Goal: Task Accomplishment & Management: Complete application form

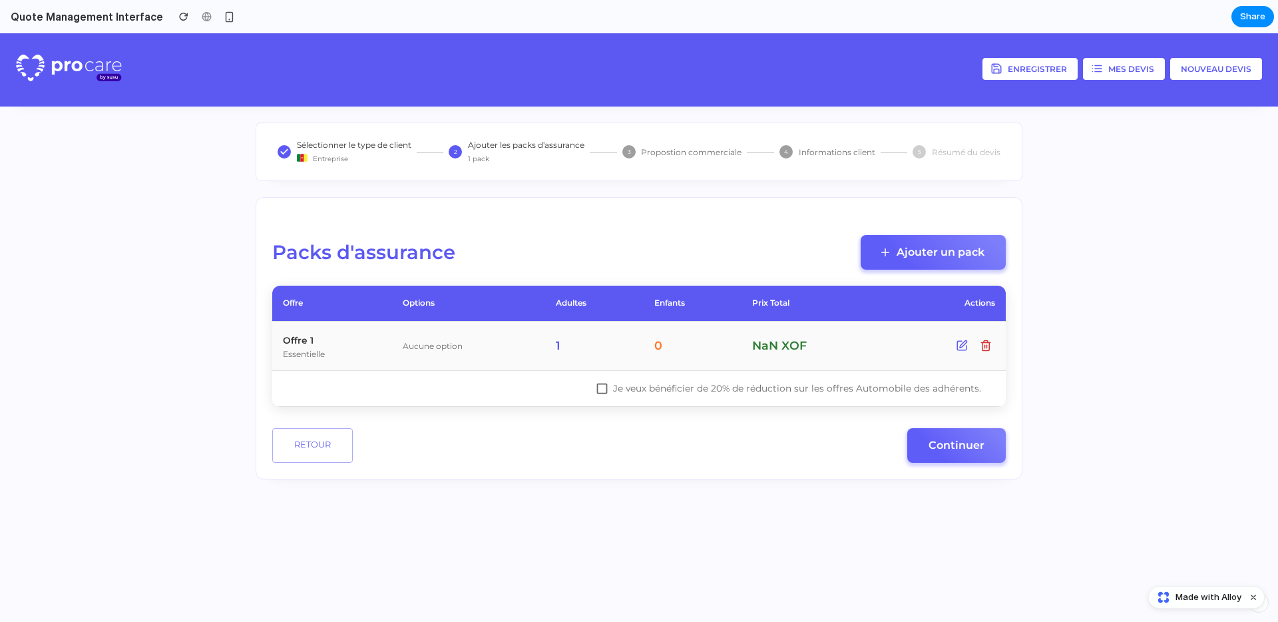
click at [1137, 69] on button "Mes devis" at bounding box center [1124, 69] width 82 height 22
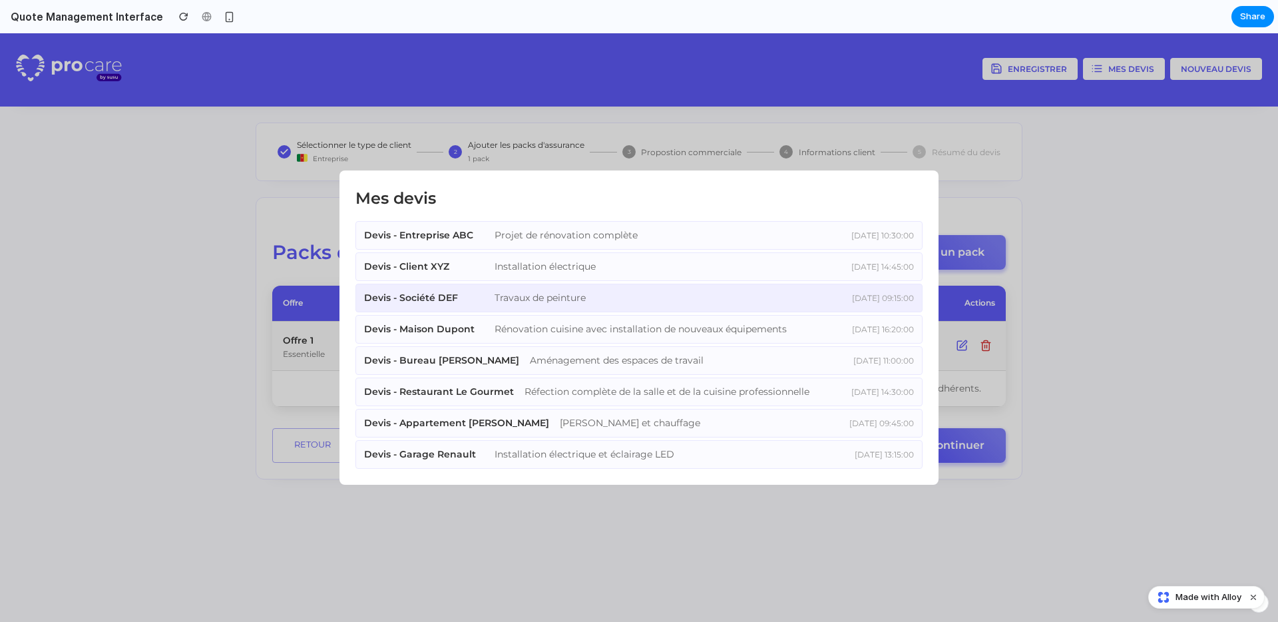
click at [574, 305] on div "Devis - Société DEF Travaux de peinture [DATE] 09:15:00" at bounding box center [638, 298] width 567 height 29
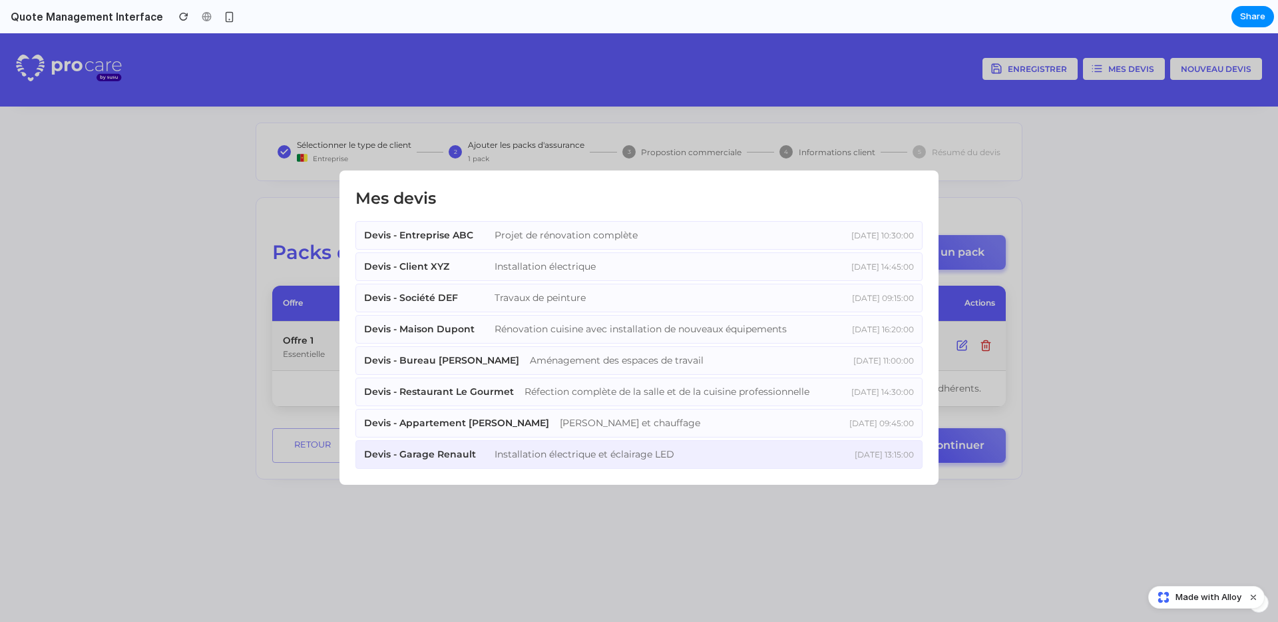
click at [586, 463] on div "Devis - Garage Renault Installation électrique et éclairage LED [DATE] 13:15:00" at bounding box center [638, 454] width 567 height 29
drag, startPoint x: 1079, startPoint y: 523, endPoint x: 1144, endPoint y: 550, distance: 70.1
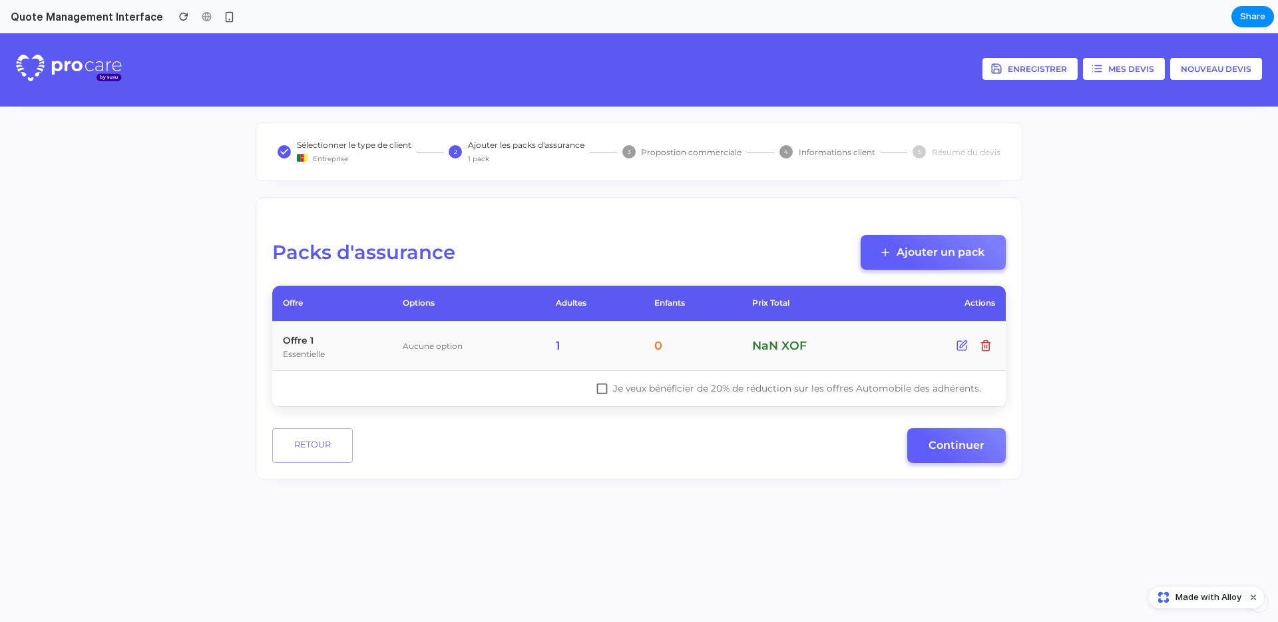
click at [1261, 608] on button "button" at bounding box center [1259, 602] width 20 height 20
click at [1261, 608] on div "button" at bounding box center [1258, 602] width 11 height 16
click at [1205, 87] on header "Enregistrer Mes devis Nouveau devis" at bounding box center [639, 69] width 1278 height 73
click at [1205, 79] on button "Nouveau devis" at bounding box center [1216, 69] width 92 height 22
click at [1205, 74] on button "Nouveau devis" at bounding box center [1216, 69] width 92 height 22
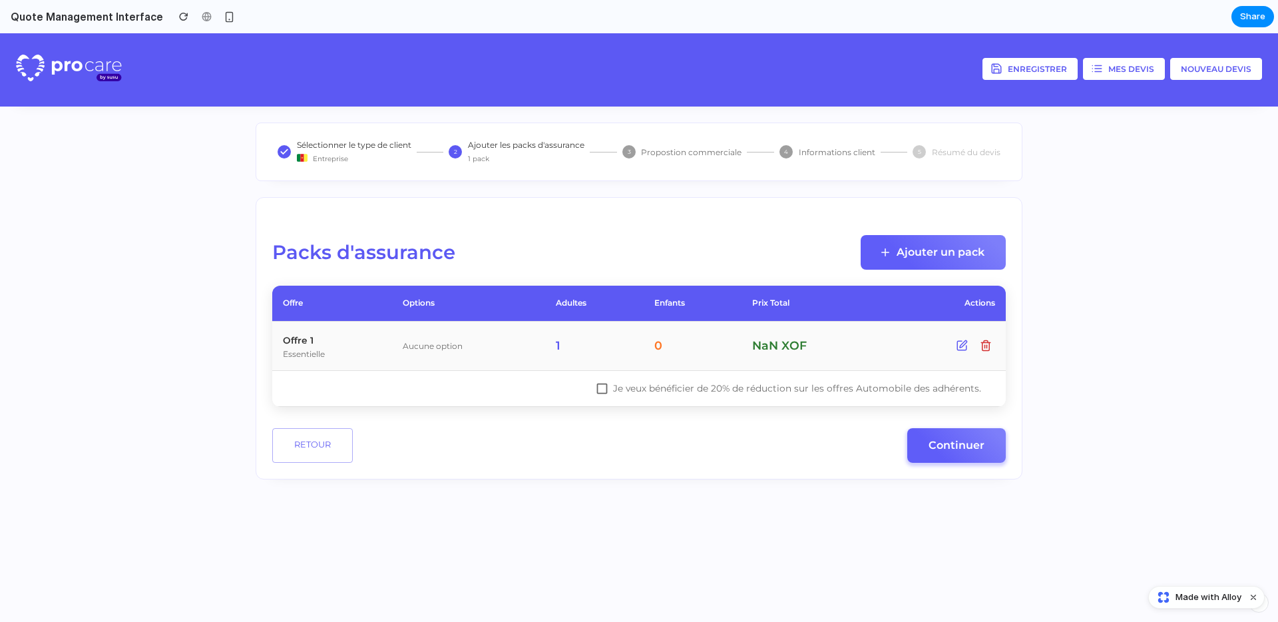
click at [962, 243] on button "Ajouter un pack" at bounding box center [933, 252] width 145 height 35
drag, startPoint x: 457, startPoint y: 150, endPoint x: 405, endPoint y: 155, distance: 52.2
click at [457, 150] on text "2" at bounding box center [455, 151] width 3 height 7
click at [347, 152] on div "Entreprise" at bounding box center [354, 157] width 114 height 14
click at [711, 166] on div "Sélectionner le type de client Entreprise 2 Ajouter les packs d'assurance 1 pac…" at bounding box center [639, 151] width 767 height 59
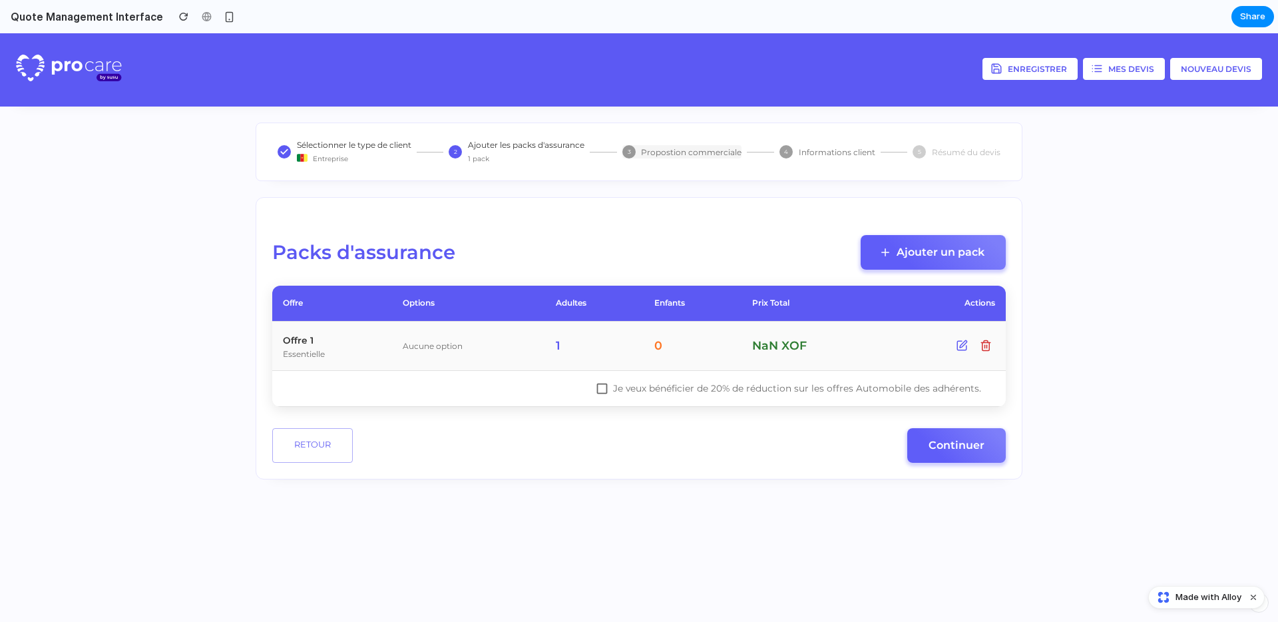
click at [712, 152] on p "Propostion commerciale" at bounding box center [691, 151] width 100 height 11
drag, startPoint x: 835, startPoint y: 152, endPoint x: 871, endPoint y: 158, distance: 37.1
click at [835, 152] on p "Informations client" at bounding box center [837, 151] width 77 height 11
drag, startPoint x: 956, startPoint y: 157, endPoint x: 984, endPoint y: 47, distance: 113.5
click at [955, 157] on p "Résumé du devis" at bounding box center [966, 151] width 69 height 11
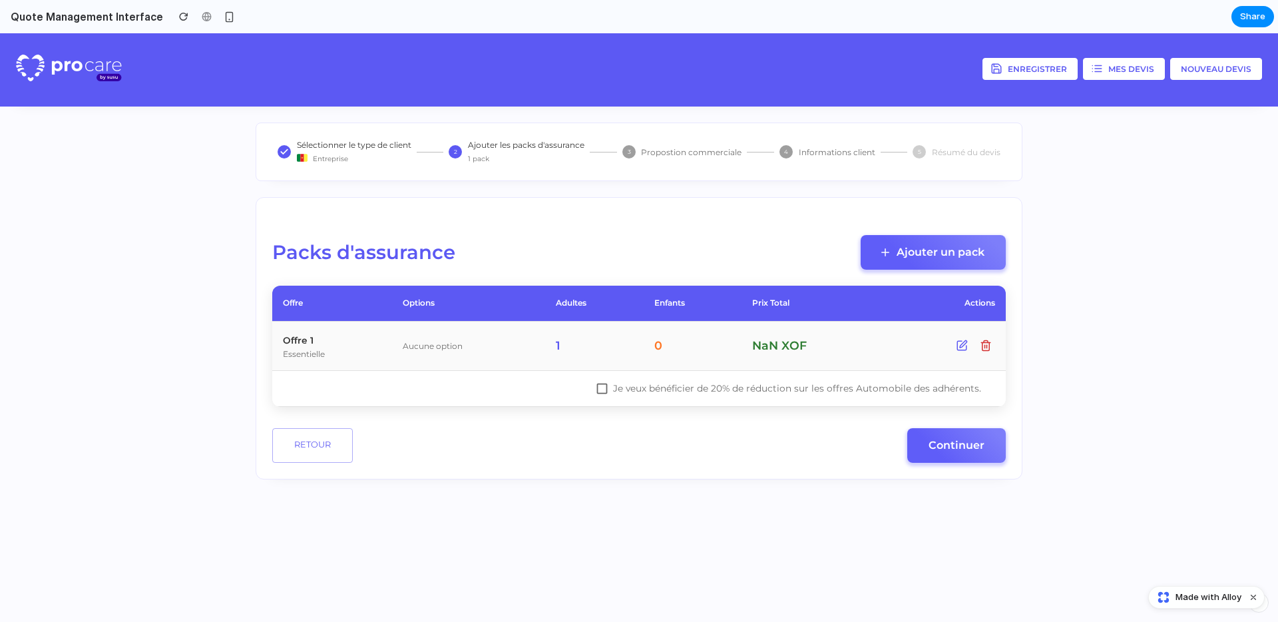
click at [1028, 75] on button "Enregistrer" at bounding box center [1029, 69] width 95 height 22
click at [1135, 70] on button "Mes devis" at bounding box center [1124, 69] width 82 height 22
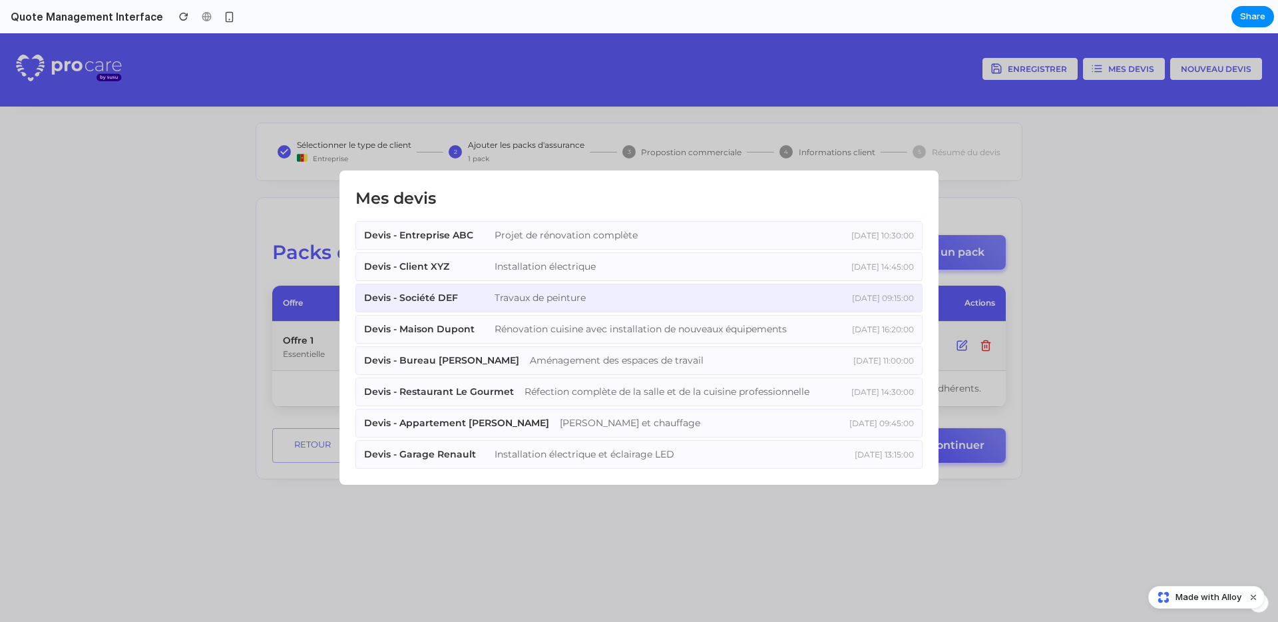
click at [668, 306] on div "Devis - Société DEF Travaux de peinture [DATE] 09:15:00" at bounding box center [638, 298] width 567 height 29
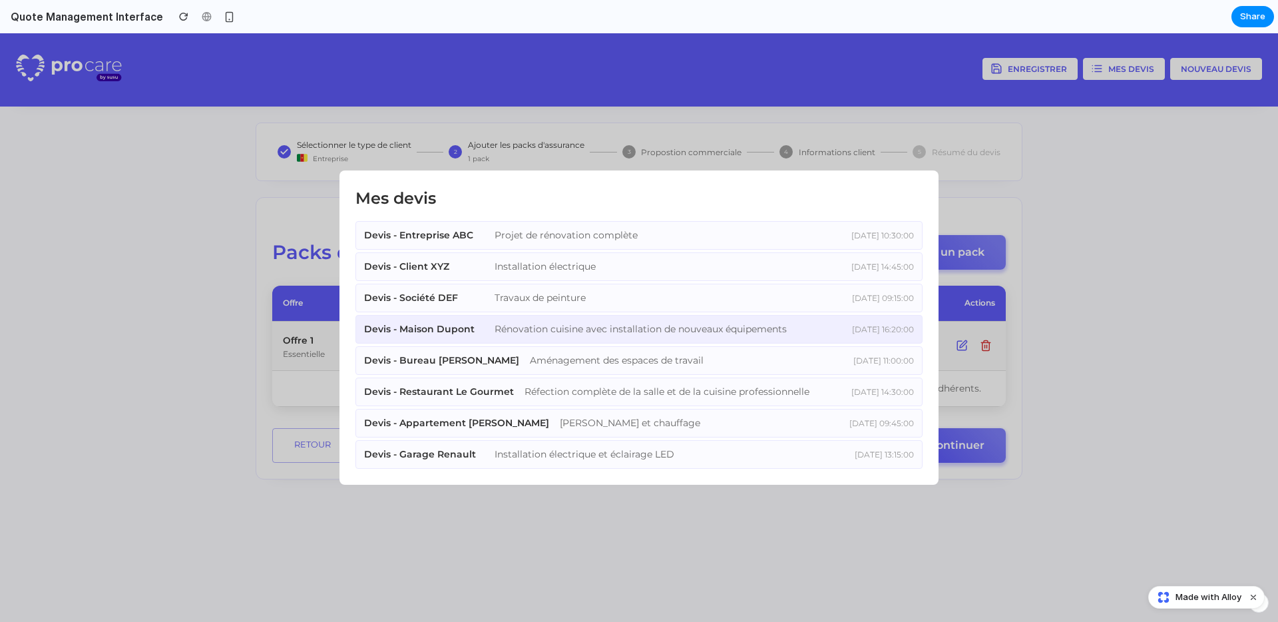
click at [675, 327] on div "Rénovation cuisine avec installation de nouveaux équipements" at bounding box center [651, 329] width 315 height 14
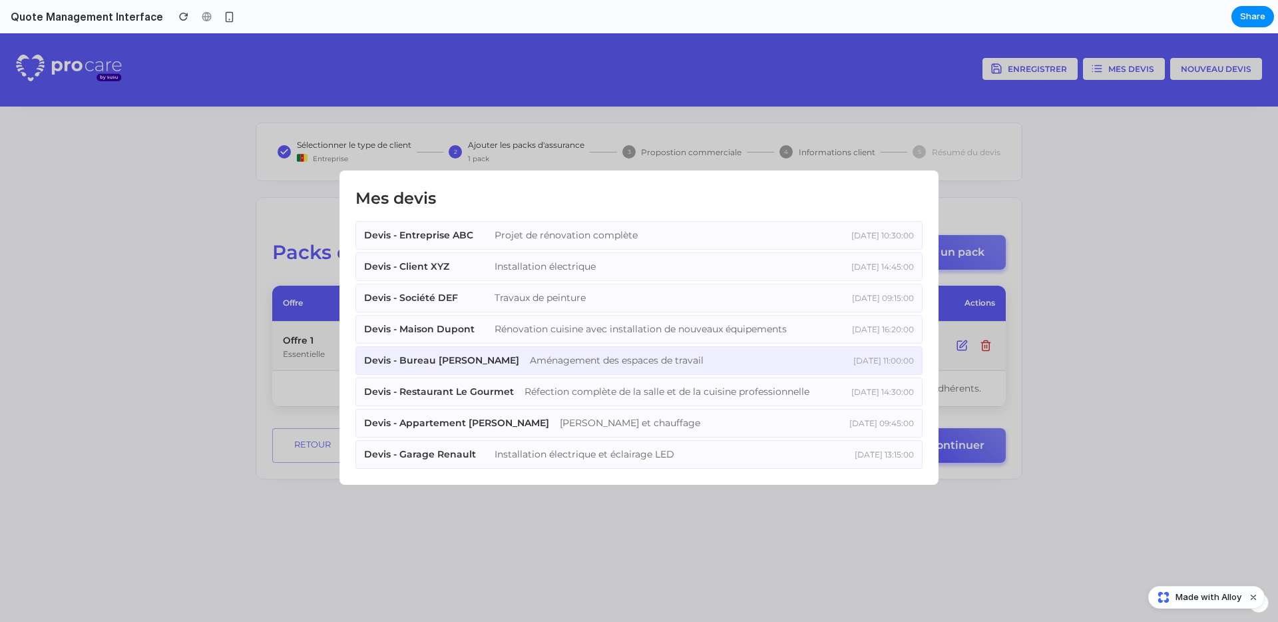
click at [672, 355] on div "Aménagement des espaces de travail" at bounding box center [670, 360] width 280 height 14
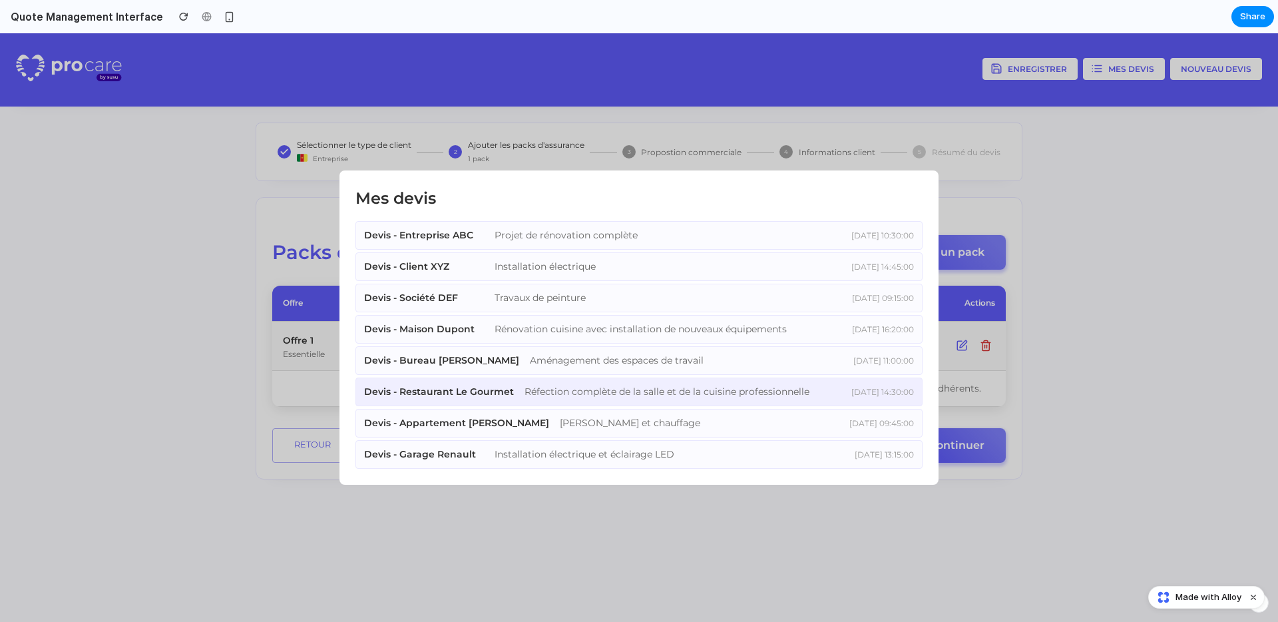
click at [672, 400] on div "Devis - Restaurant Le Gourmet Réfection complète de la salle et de la cuisine p…" at bounding box center [638, 391] width 567 height 29
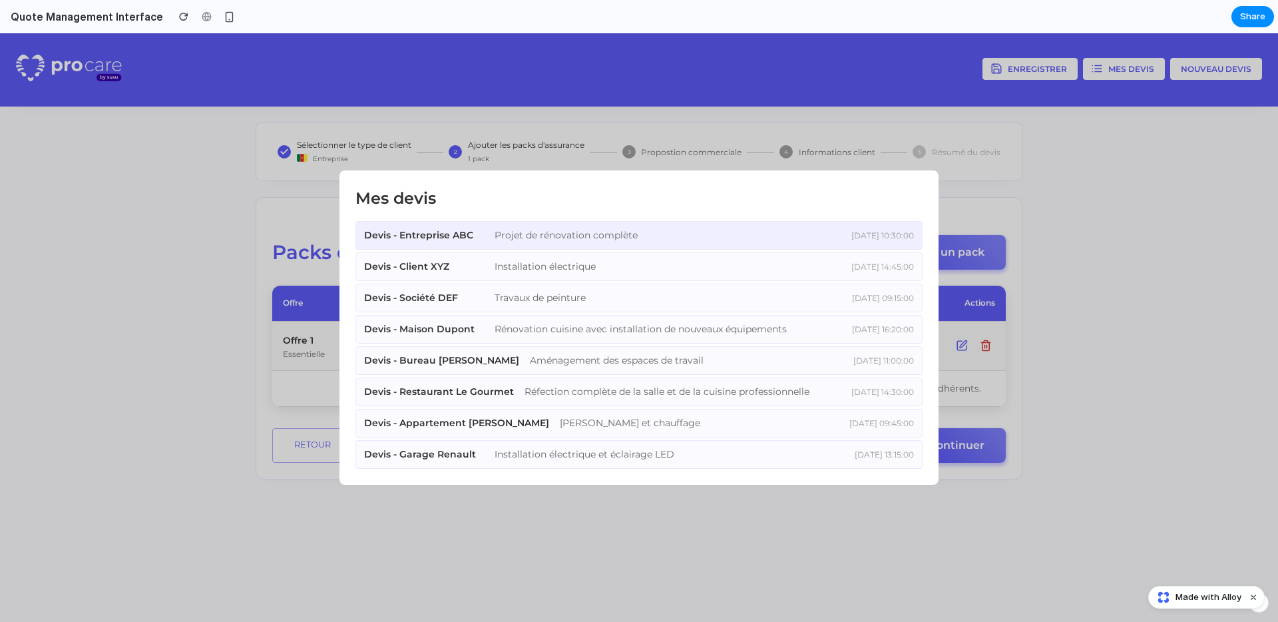
click at [744, 234] on div "Projet de rénovation complète" at bounding box center [651, 235] width 315 height 14
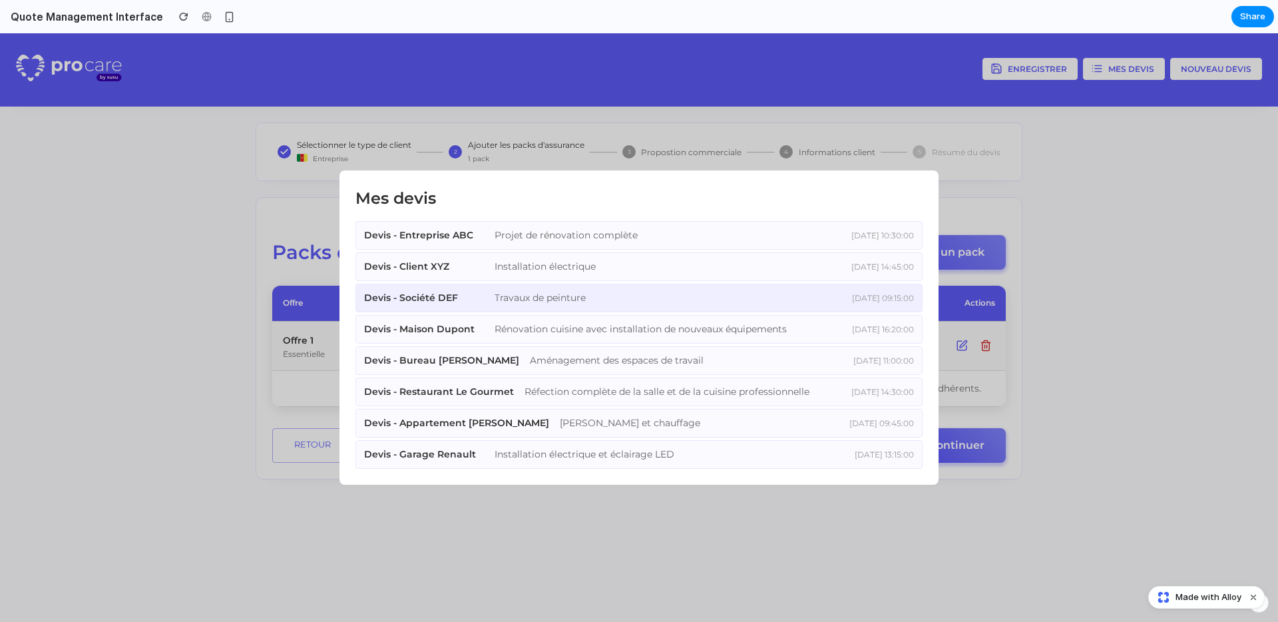
click at [738, 291] on div "Travaux de peinture" at bounding box center [651, 298] width 315 height 14
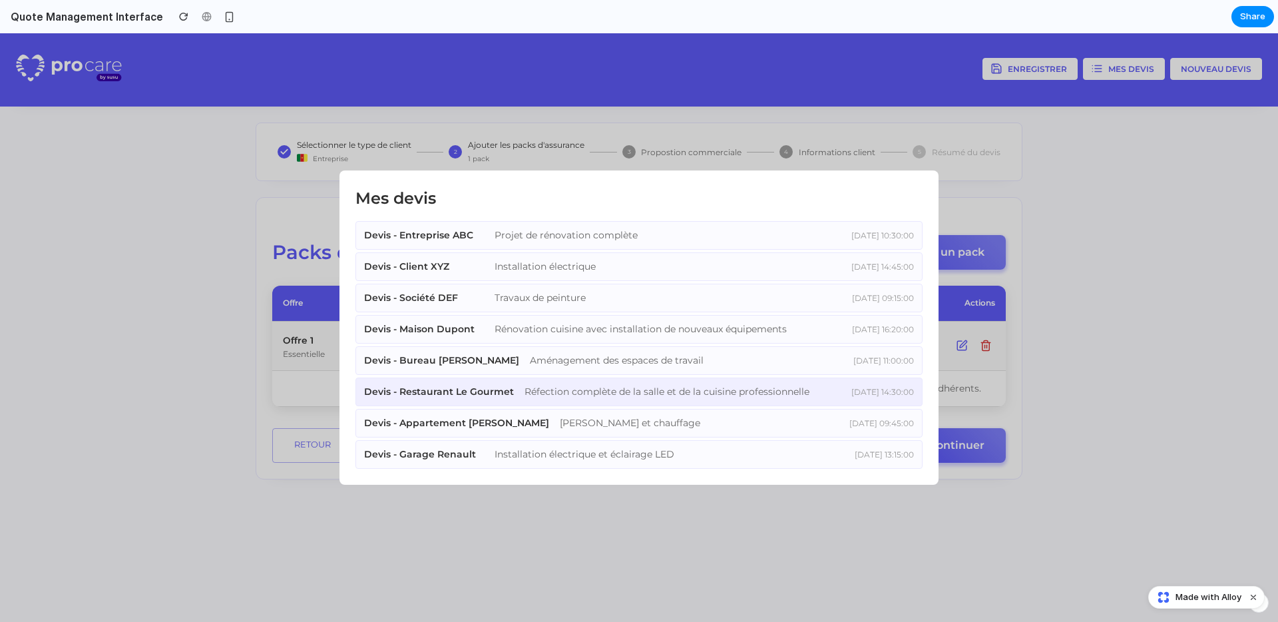
click at [738, 398] on div "Réfection complète de la salle et de la cuisine professionnelle" at bounding box center [667, 392] width 286 height 14
drag, startPoint x: 685, startPoint y: 517, endPoint x: 679, endPoint y: 482, distance: 35.9
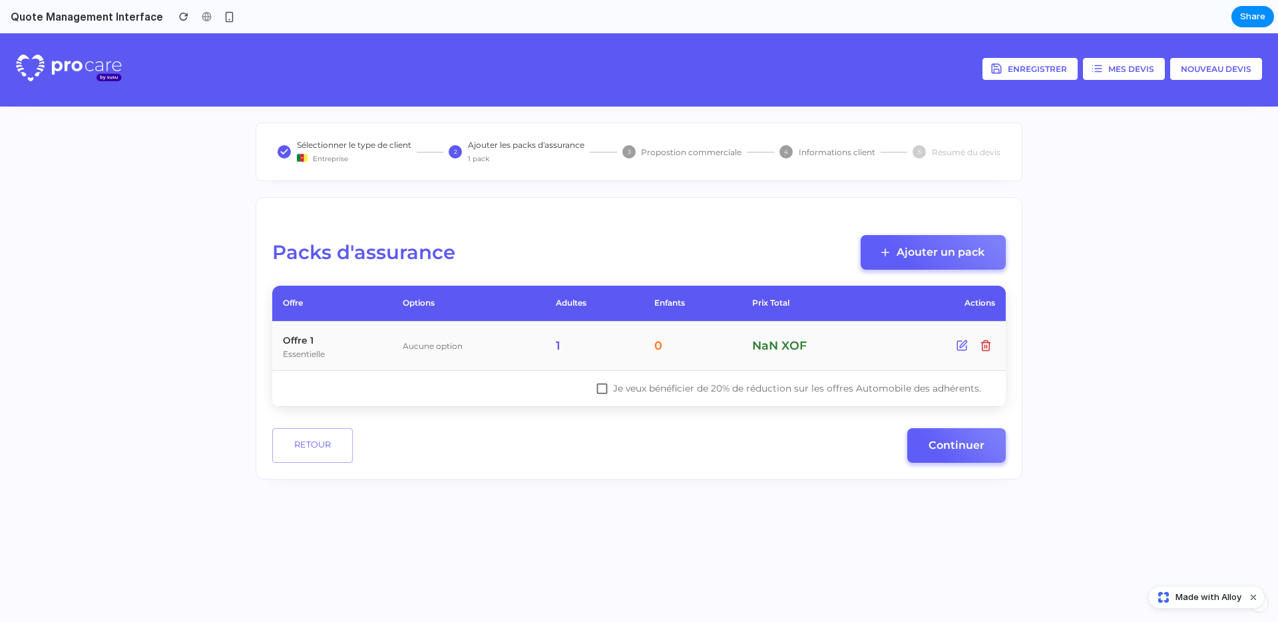
drag, startPoint x: 355, startPoint y: 136, endPoint x: 352, endPoint y: 146, distance: 10.3
click at [355, 138] on div "Sélectionner le type de client Entreprise 2 Ajouter les packs d'assurance 1 pac…" at bounding box center [639, 151] width 767 height 59
drag, startPoint x: 351, startPoint y: 148, endPoint x: 367, endPoint y: 150, distance: 15.5
click at [351, 148] on p "Sélectionner le type de client" at bounding box center [354, 144] width 114 height 11
drag, startPoint x: 1008, startPoint y: 68, endPoint x: 1015, endPoint y: 71, distance: 7.8
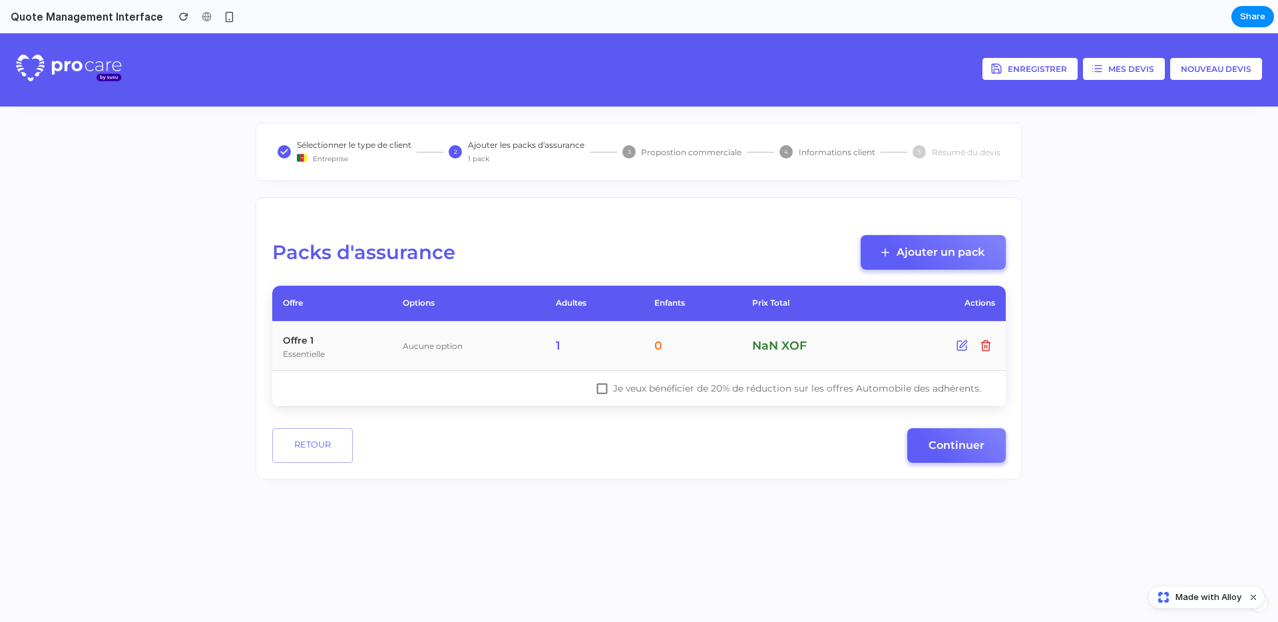
click at [1007, 68] on button "Enregistrer" at bounding box center [1029, 69] width 95 height 22
click at [1119, 73] on button "Mes devis" at bounding box center [1124, 69] width 82 height 22
click at [1181, 77] on button "Nouveau devis" at bounding box center [1216, 69] width 92 height 22
click at [1188, 74] on button "Nouveau devis" at bounding box center [1216, 69] width 92 height 22
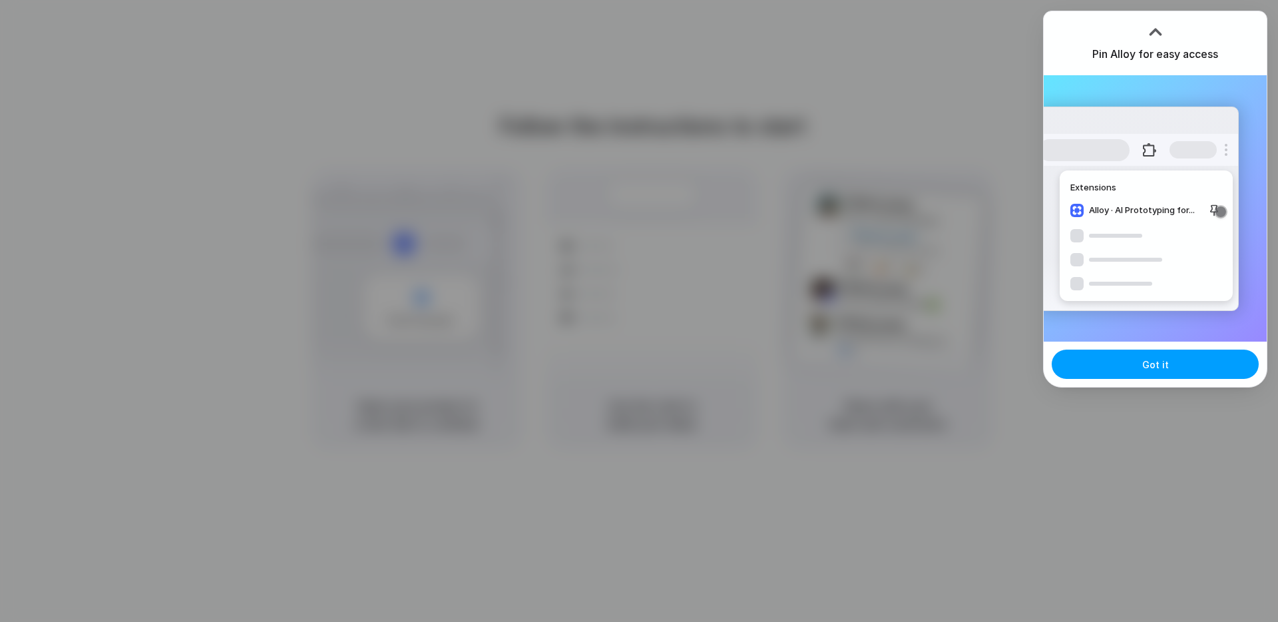
click at [1175, 368] on button "Got it" at bounding box center [1155, 363] width 207 height 29
